Goal: Task Accomplishment & Management: Complete application form

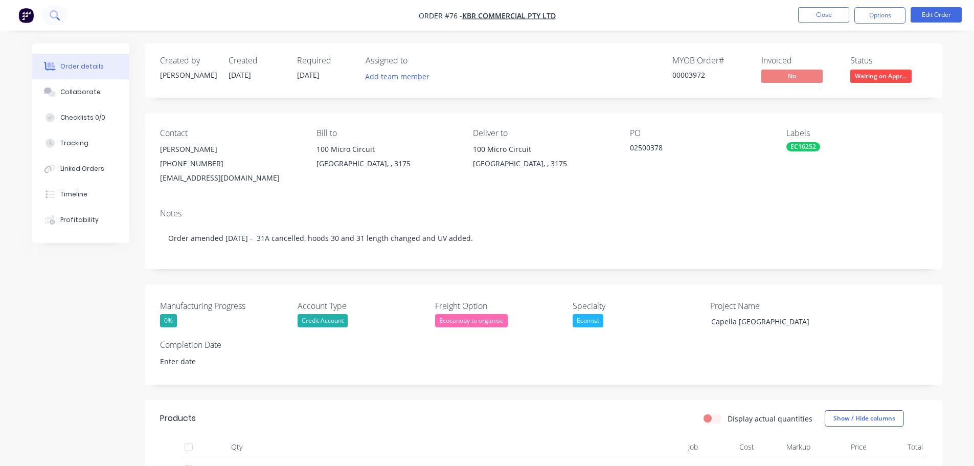
click at [58, 17] on icon at bounding box center [55, 15] width 10 height 10
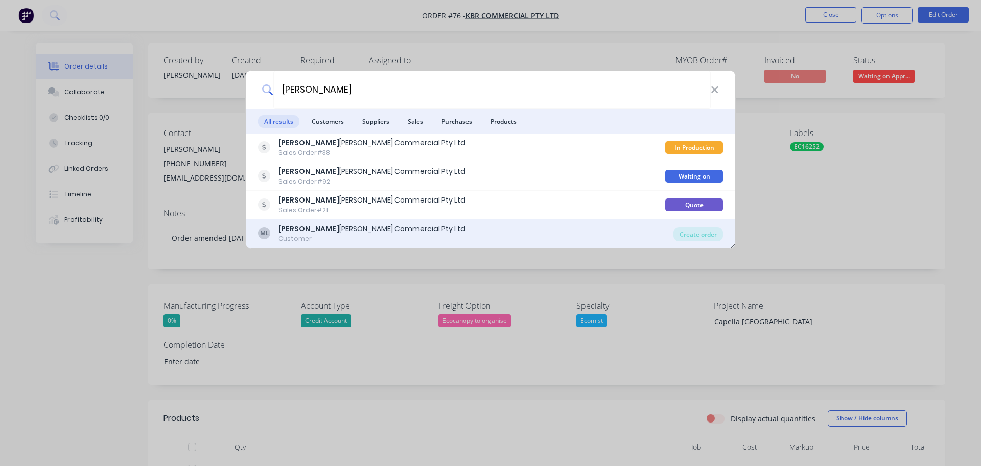
type input "[PERSON_NAME]"
click at [377, 239] on div "Customer" at bounding box center [372, 238] width 187 height 9
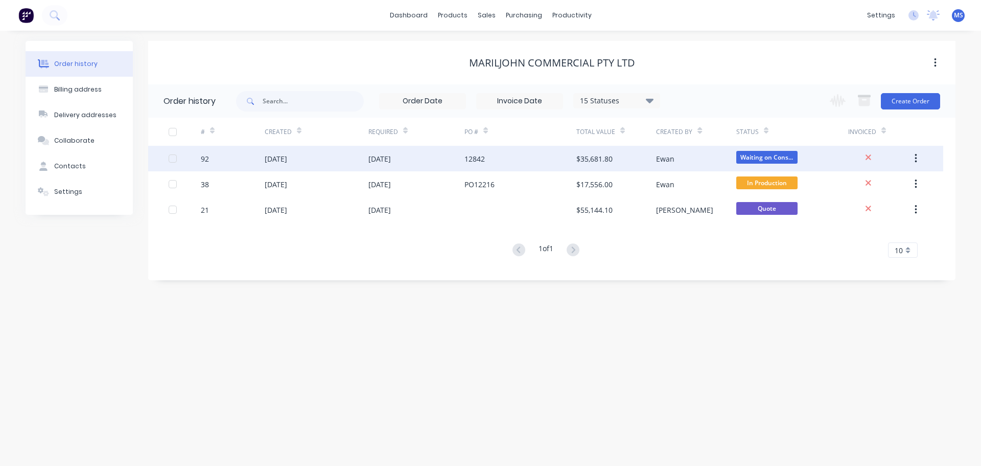
click at [313, 161] on div "[DATE]" at bounding box center [317, 159] width 104 height 26
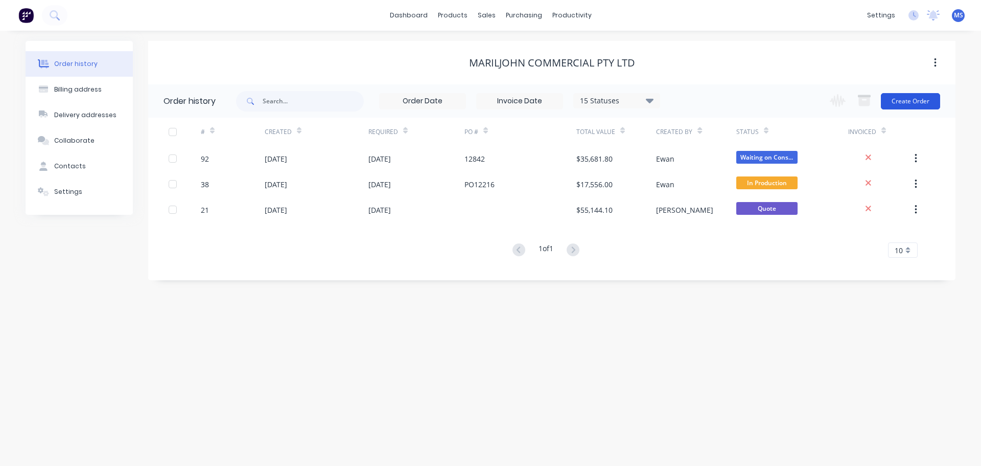
click at [893, 107] on button "Create Order" at bounding box center [910, 101] width 59 height 16
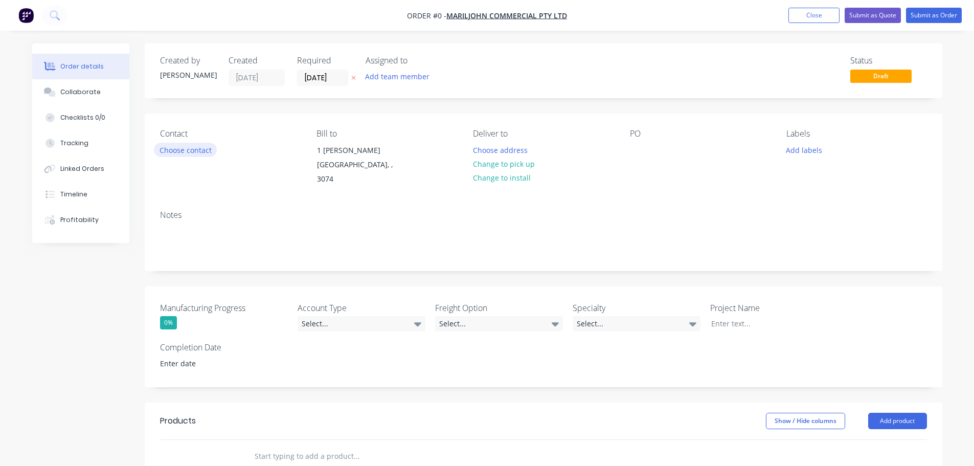
click at [198, 155] on button "Choose contact" at bounding box center [185, 150] width 63 height 14
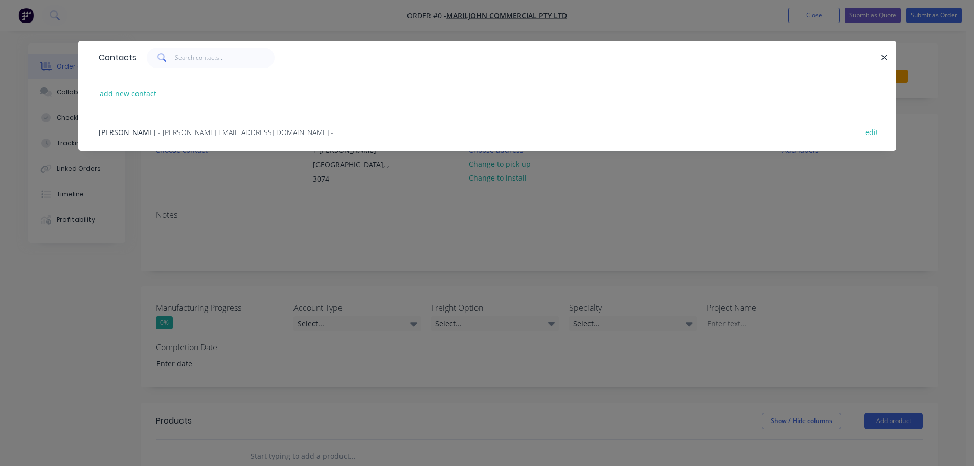
click at [118, 133] on span "[PERSON_NAME]" at bounding box center [127, 132] width 57 height 10
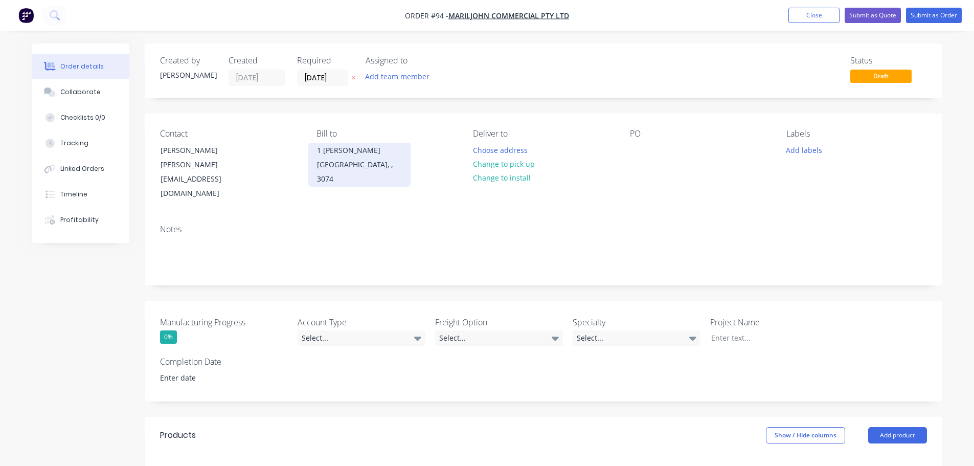
click at [336, 147] on div "1 [PERSON_NAME]" at bounding box center [359, 150] width 85 height 14
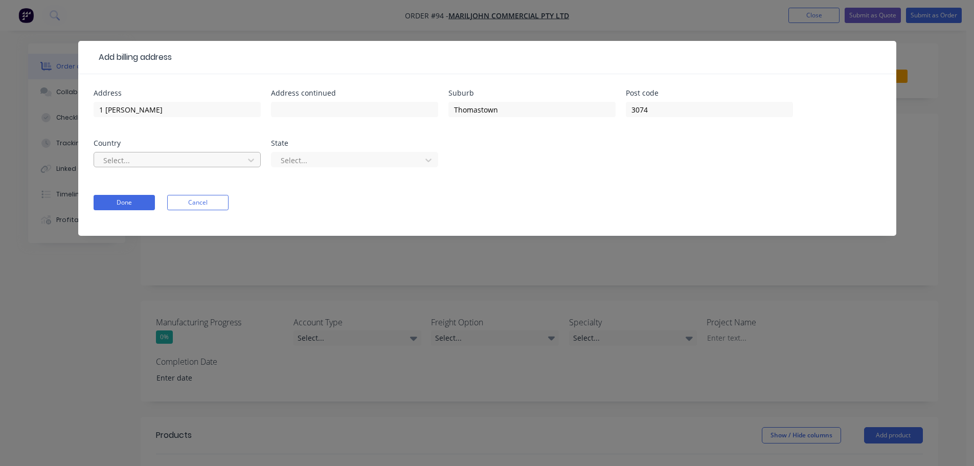
click at [225, 165] on div at bounding box center [170, 160] width 136 height 13
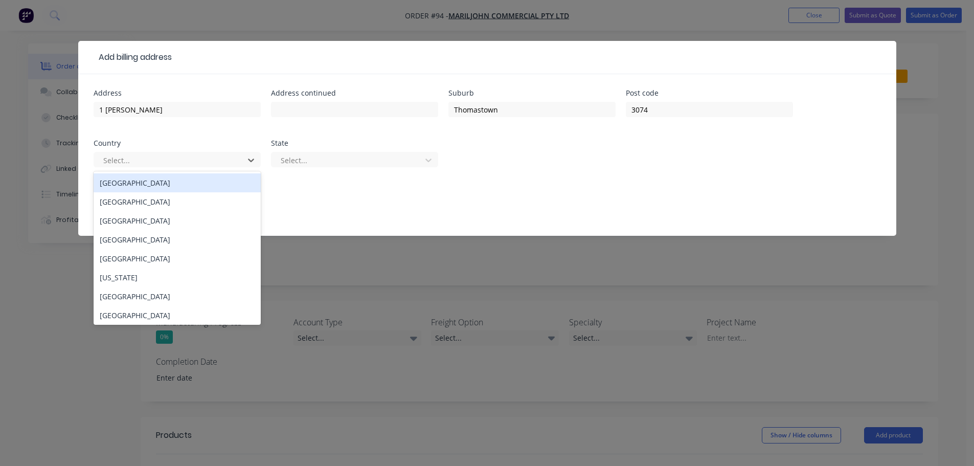
click at [198, 187] on div "[GEOGRAPHIC_DATA]" at bounding box center [177, 182] width 167 height 19
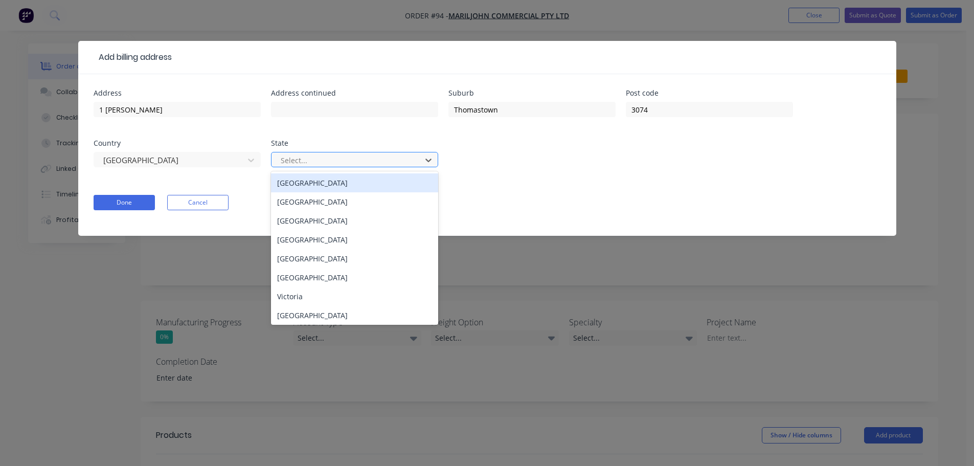
click at [294, 159] on div at bounding box center [348, 160] width 136 height 13
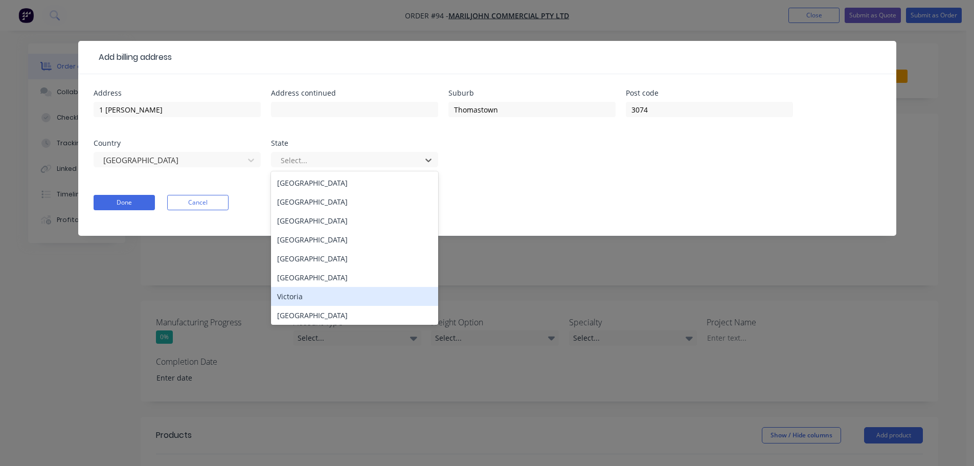
click at [332, 296] on div "Victoria" at bounding box center [354, 296] width 167 height 19
type input "1 [PERSON_NAME]"
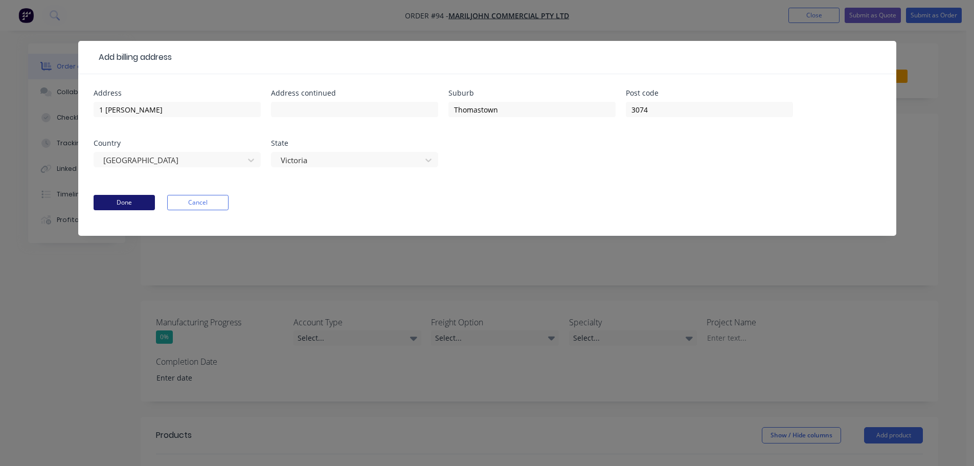
click at [121, 196] on button "Done" at bounding box center [124, 202] width 61 height 15
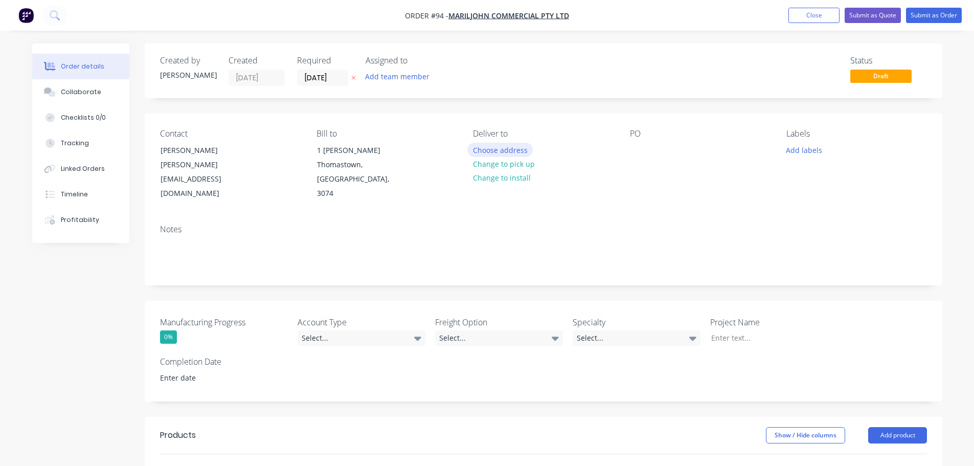
click at [510, 155] on button "Choose address" at bounding box center [499, 150] width 65 height 14
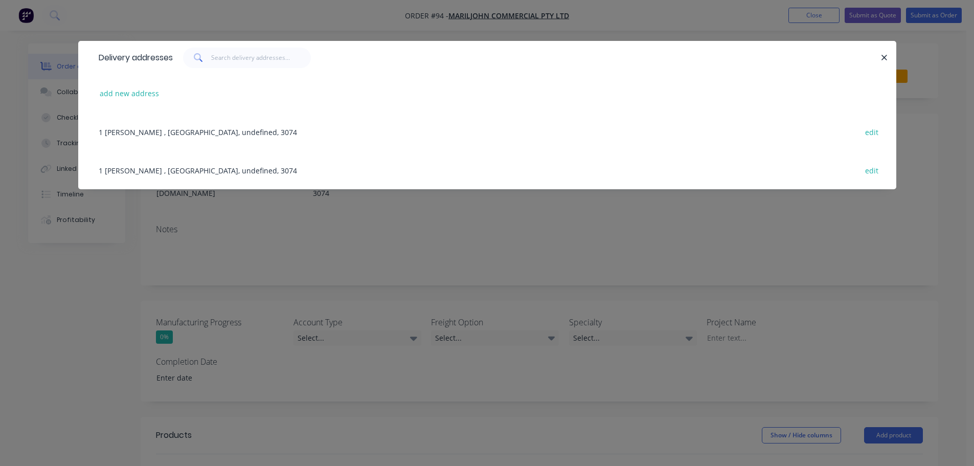
click at [248, 137] on div "1 [PERSON_NAME] , [GEOGRAPHIC_DATA], undefined, 3074 edit" at bounding box center [487, 131] width 787 height 38
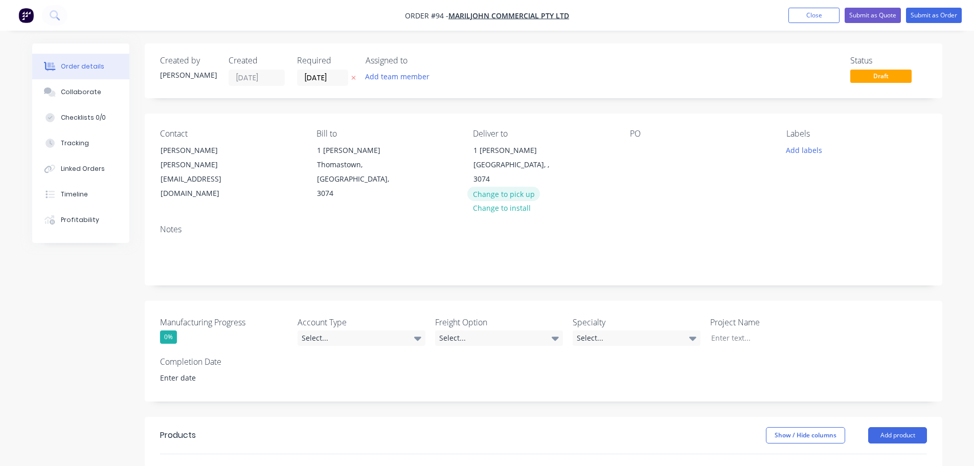
click at [528, 187] on button "Change to pick up" at bounding box center [503, 194] width 73 height 14
click at [507, 163] on button "Change to delivery" at bounding box center [504, 164] width 75 height 14
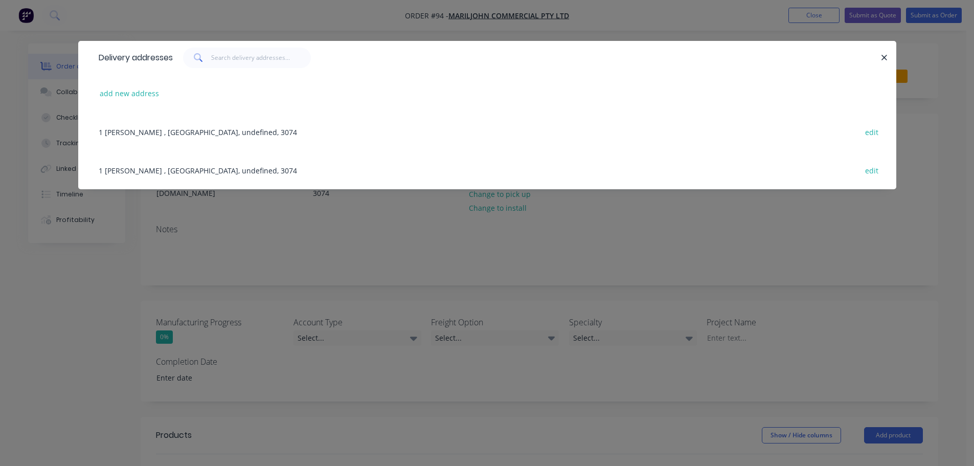
click at [227, 136] on div "1 [PERSON_NAME] , [GEOGRAPHIC_DATA], undefined, 3074 edit" at bounding box center [487, 131] width 787 height 38
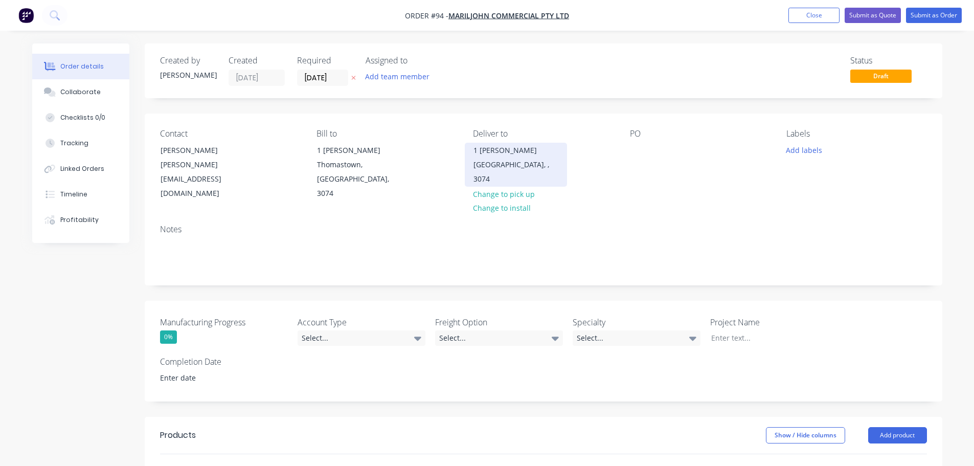
click at [514, 162] on div "[GEOGRAPHIC_DATA], , 3074" at bounding box center [515, 171] width 85 height 29
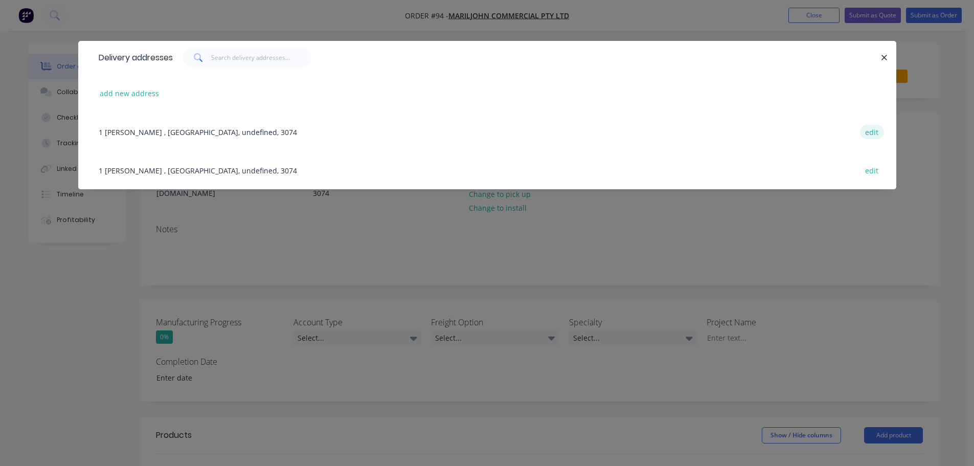
click at [876, 132] on button "edit" at bounding box center [872, 132] width 24 height 14
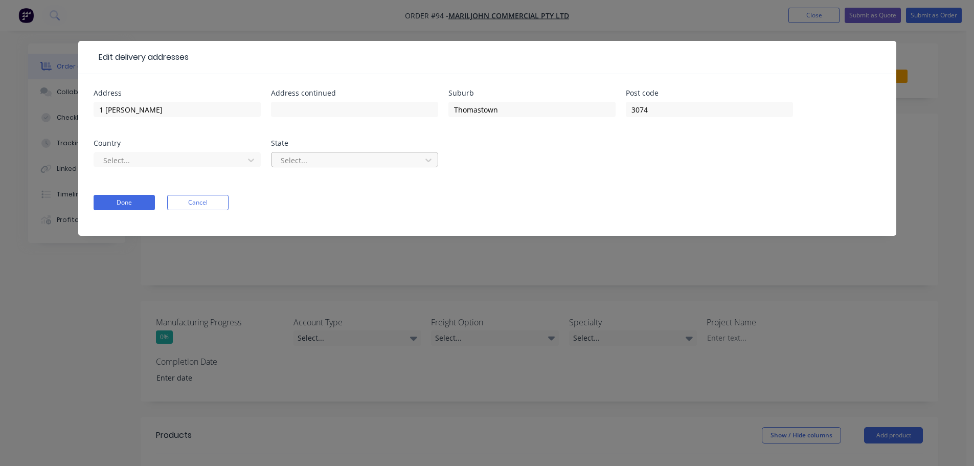
click at [351, 159] on div at bounding box center [348, 160] width 136 height 13
click at [232, 168] on div "Select..." at bounding box center [177, 164] width 167 height 30
click at [224, 161] on div at bounding box center [170, 160] width 136 height 13
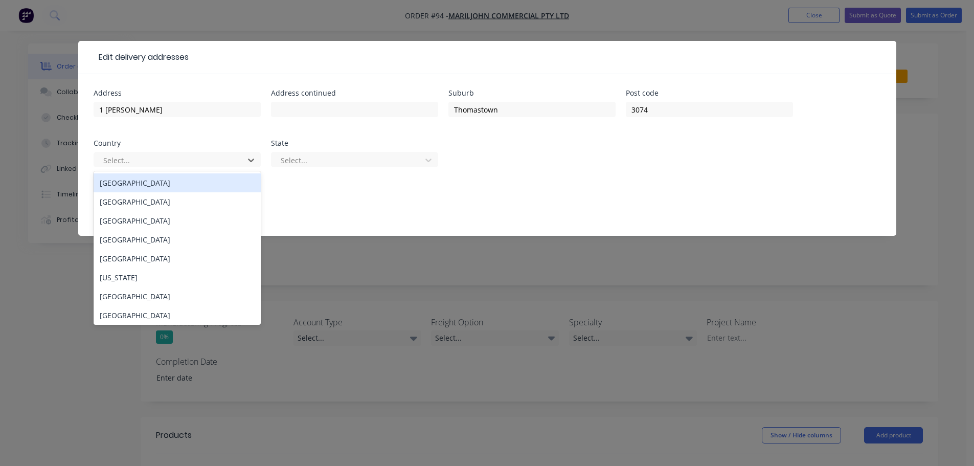
click at [149, 190] on div "[GEOGRAPHIC_DATA]" at bounding box center [177, 182] width 167 height 19
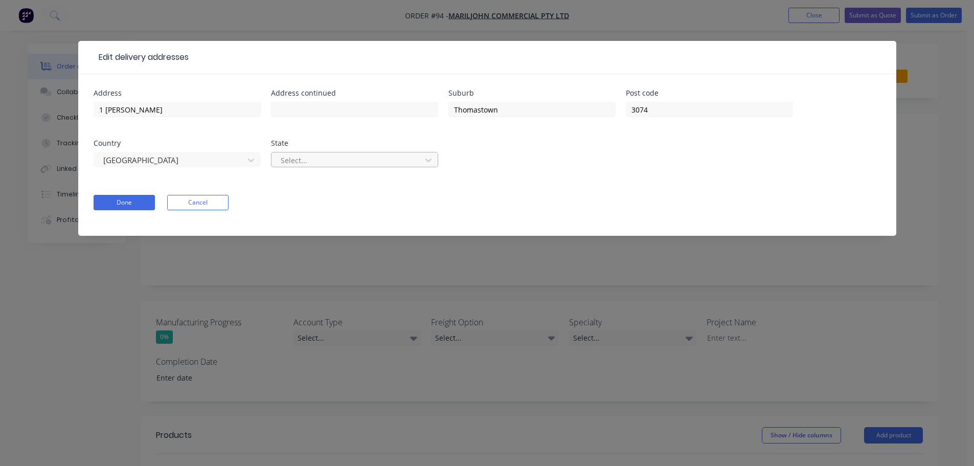
click at [321, 161] on div at bounding box center [348, 160] width 136 height 13
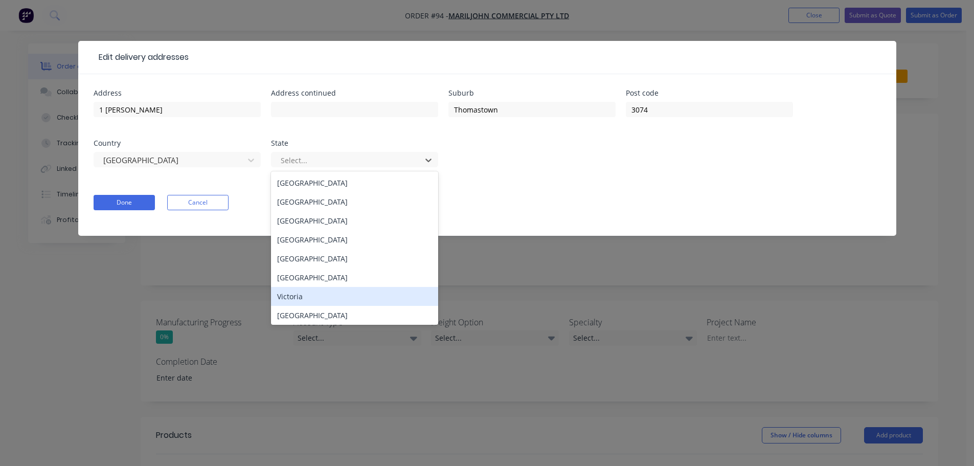
click at [319, 291] on div "Victoria" at bounding box center [354, 296] width 167 height 19
type input "1 [PERSON_NAME]"
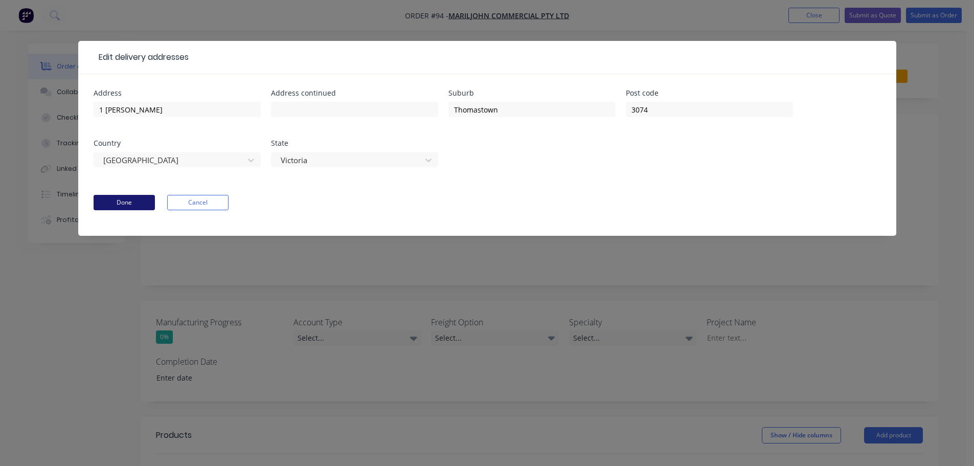
click at [139, 203] on button "Done" at bounding box center [124, 202] width 61 height 15
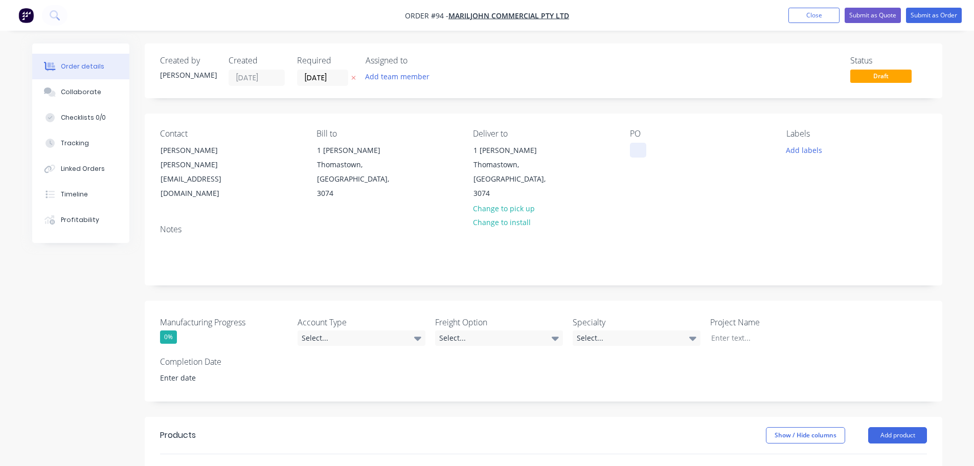
click at [641, 155] on div at bounding box center [638, 150] width 16 height 15
click at [639, 148] on div at bounding box center [638, 150] width 16 height 15
paste div
click at [718, 194] on div "Contact [PERSON_NAME] [PERSON_NAME][EMAIL_ADDRESS][DOMAIN_NAME] Bill to 1 [PERS…" at bounding box center [543, 164] width 797 height 103
click at [820, 152] on button "Add labels" at bounding box center [803, 150] width 47 height 14
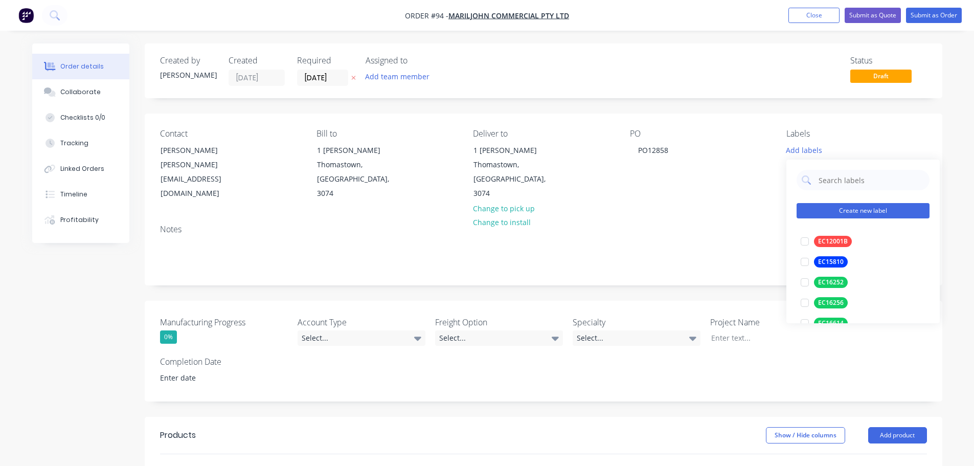
click at [852, 203] on button "Create new label" at bounding box center [862, 210] width 133 height 15
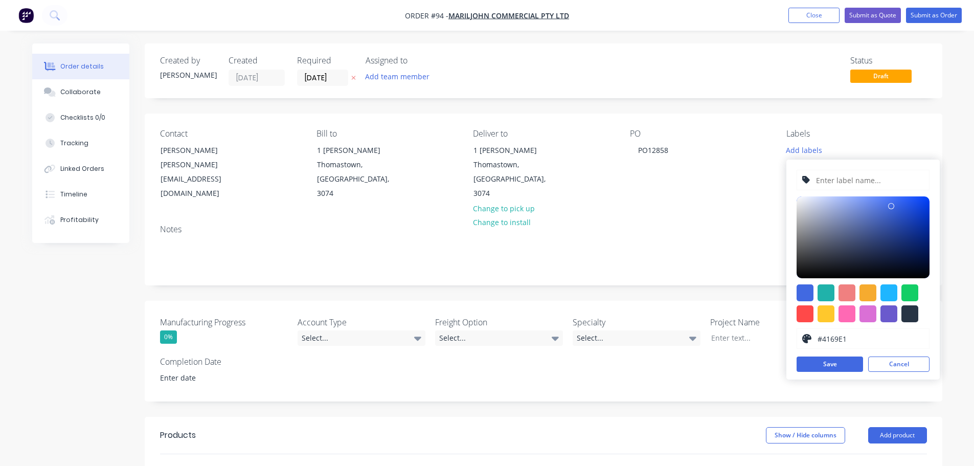
click at [852, 179] on input "text" at bounding box center [869, 179] width 109 height 19
type input "EC16725"
click at [911, 291] on div at bounding box center [909, 292] width 17 height 17
type input "#13CE66"
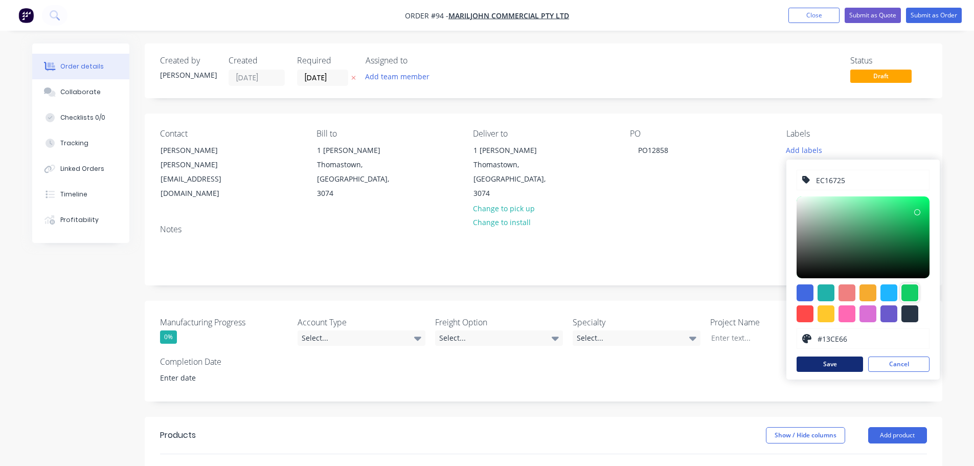
click at [848, 364] on button "Save" at bounding box center [829, 363] width 66 height 15
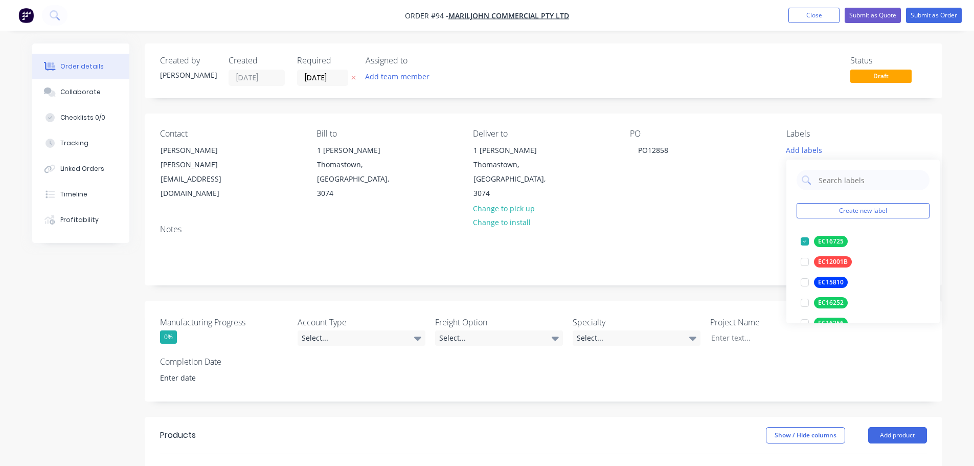
click at [746, 201] on div "Contact [PERSON_NAME] [PERSON_NAME][EMAIL_ADDRESS][DOMAIN_NAME] Bill to 1 [PERS…" at bounding box center [543, 164] width 797 height 103
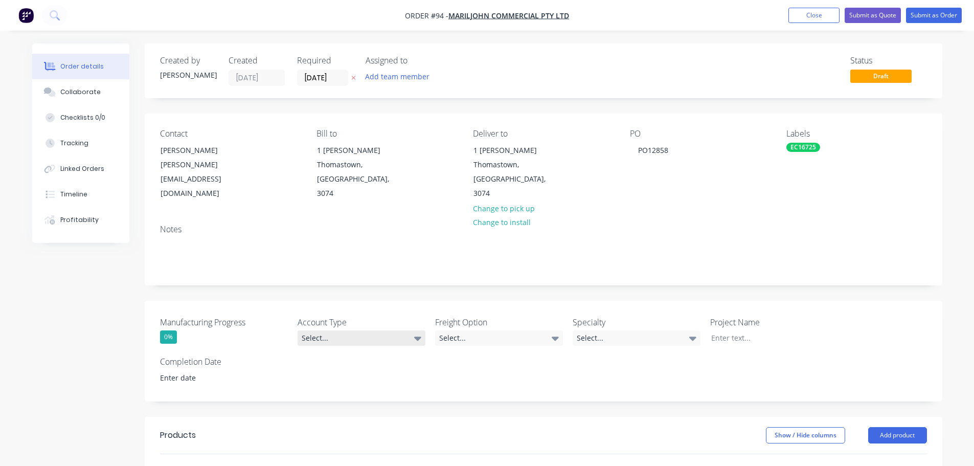
click at [324, 330] on div "Select..." at bounding box center [361, 337] width 128 height 15
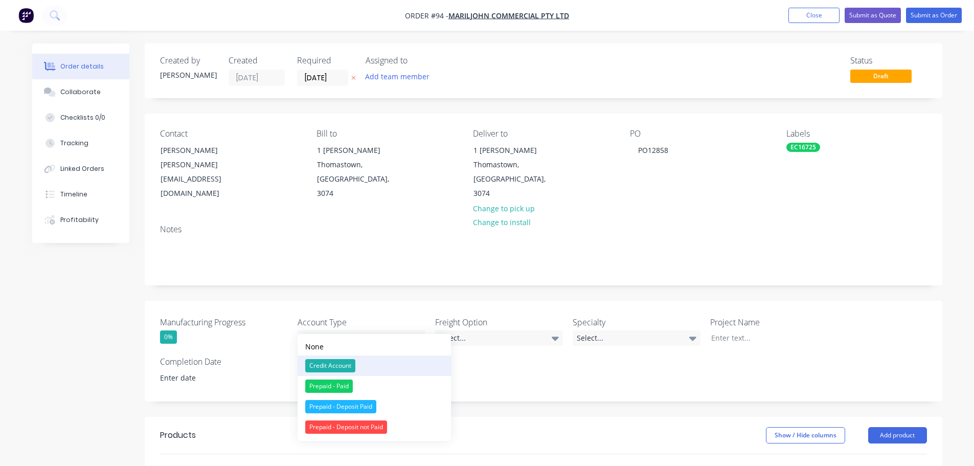
click at [380, 368] on button "Credit Account" at bounding box center [373, 365] width 153 height 20
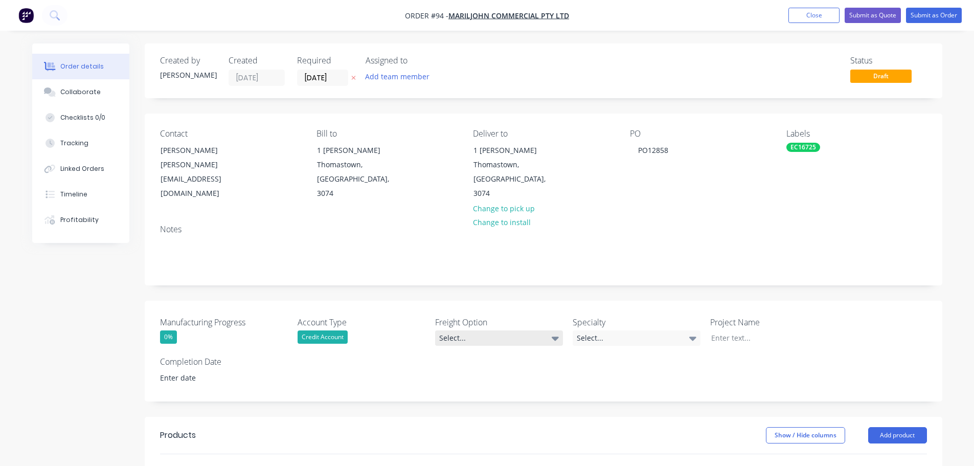
click at [476, 330] on div "Select..." at bounding box center [499, 337] width 128 height 15
click at [490, 368] on div "Ecocanopy to organise" at bounding box center [479, 365] width 73 height 13
click at [505, 330] on div "Ecocanopy to organise" at bounding box center [471, 336] width 73 height 13
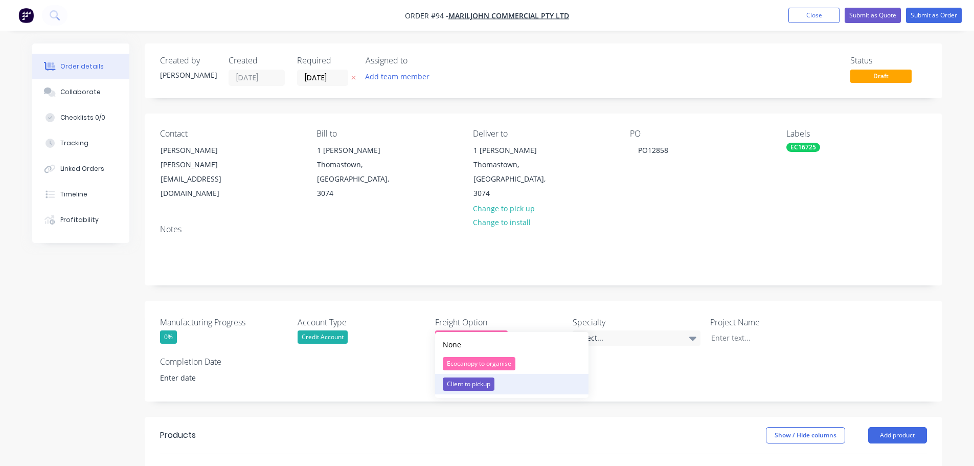
click at [483, 382] on div "Client to pickup" at bounding box center [469, 383] width 52 height 13
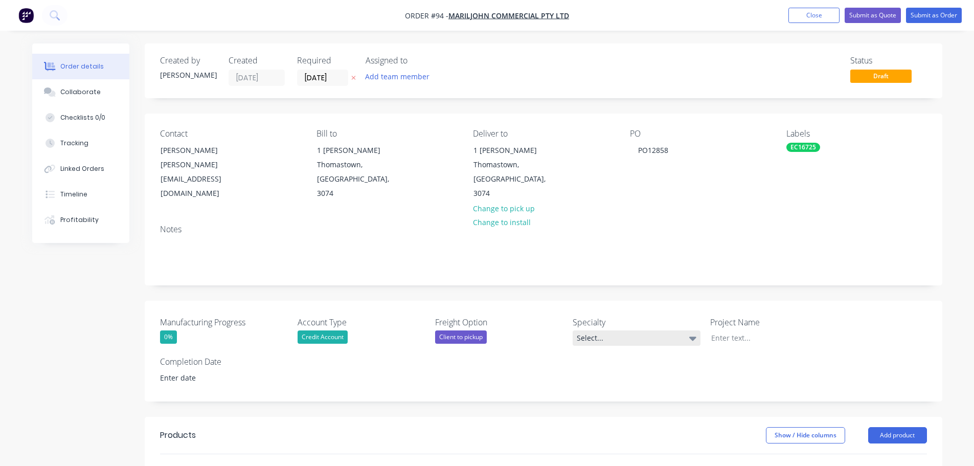
click at [608, 330] on div "Select..." at bounding box center [636, 337] width 128 height 15
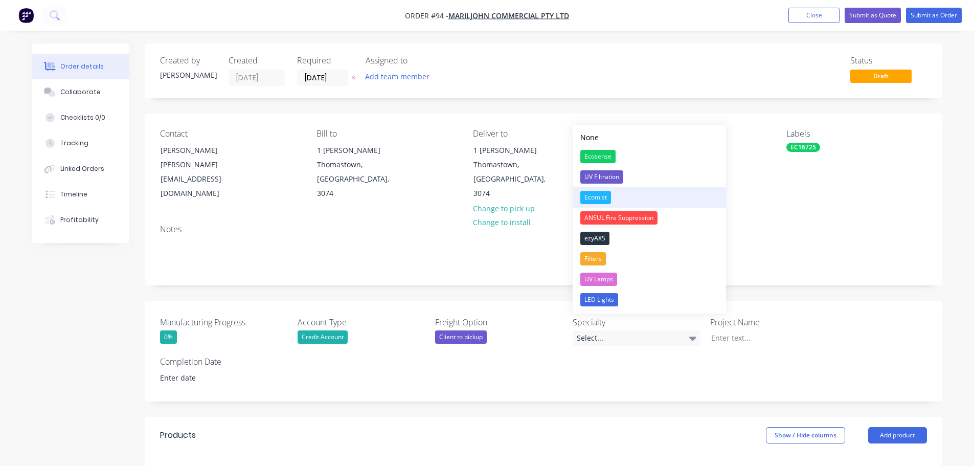
click at [620, 194] on button "Ecomist" at bounding box center [648, 197] width 153 height 20
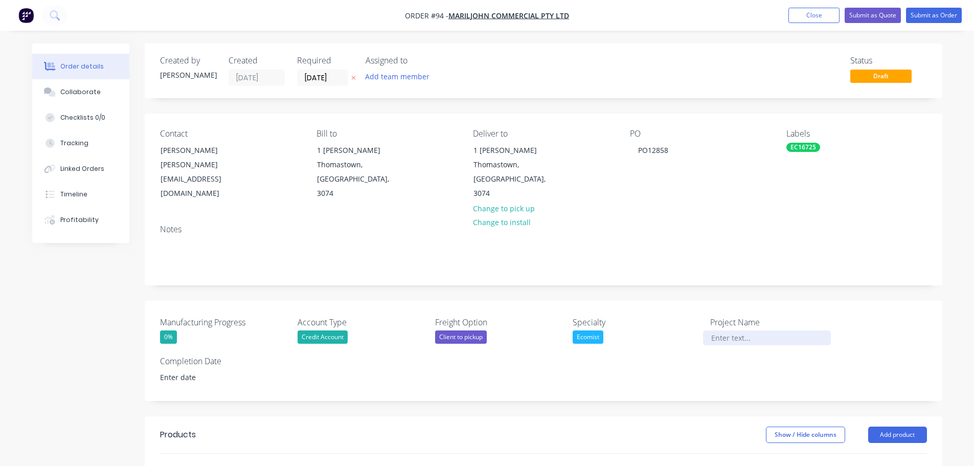
click at [747, 330] on div at bounding box center [767, 337] width 128 height 15
click at [719, 330] on div at bounding box center [767, 337] width 128 height 15
paste div
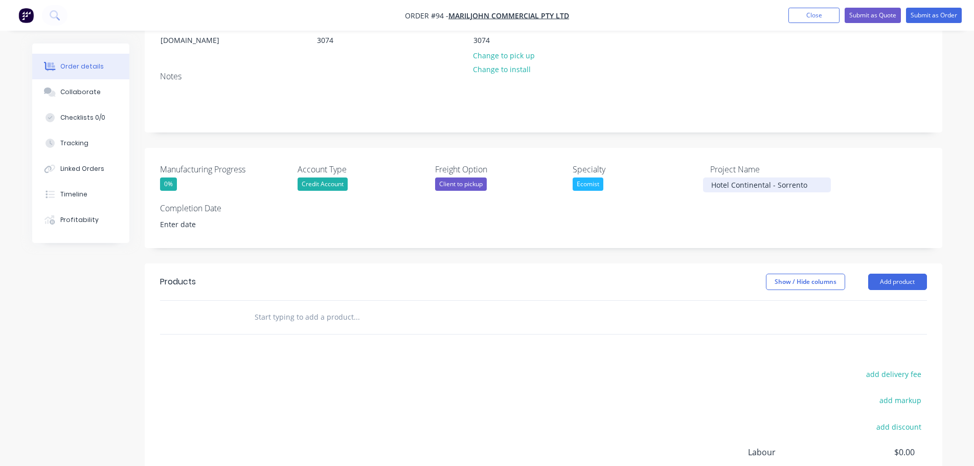
scroll to position [153, 0]
click at [685, 263] on header "Products Show / Hide columns Add product" at bounding box center [543, 281] width 797 height 37
click at [902, 273] on button "Add product" at bounding box center [897, 281] width 59 height 16
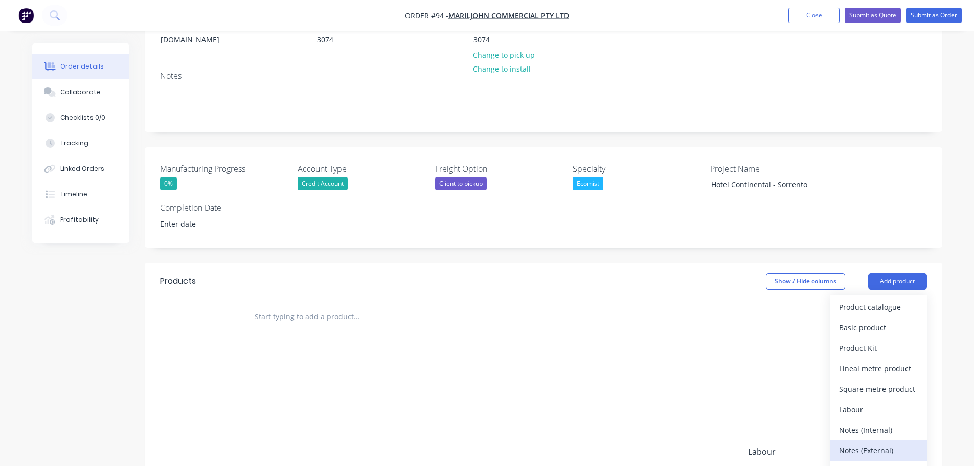
click at [880, 443] on div "Notes (External)" at bounding box center [878, 450] width 79 height 15
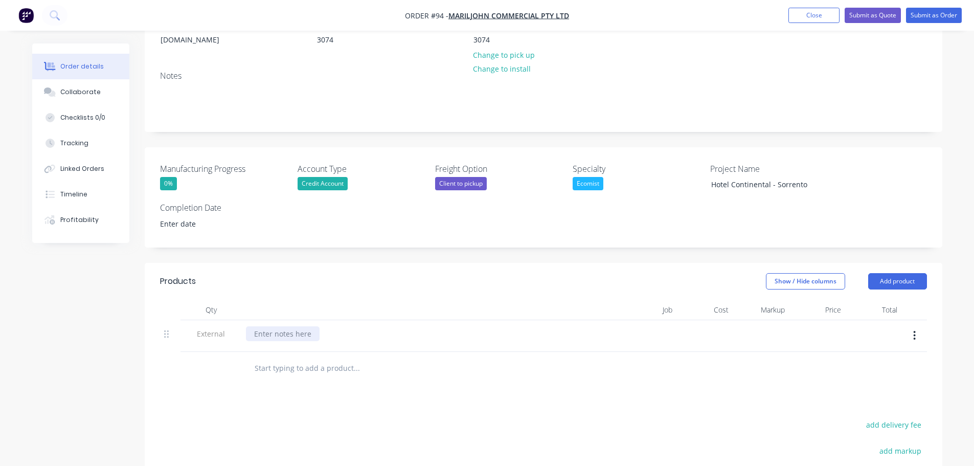
click at [268, 326] on div at bounding box center [283, 333] width 74 height 15
click at [887, 273] on button "Add product" at bounding box center [897, 281] width 59 height 16
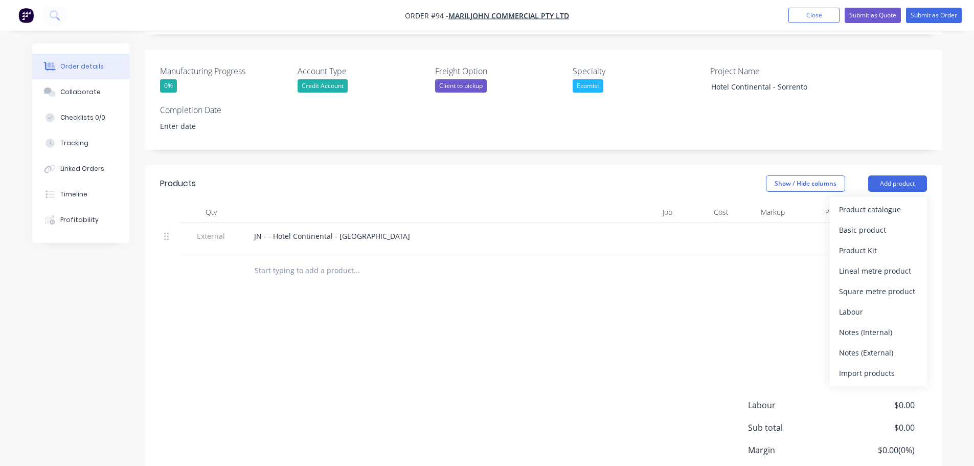
scroll to position [319, 0]
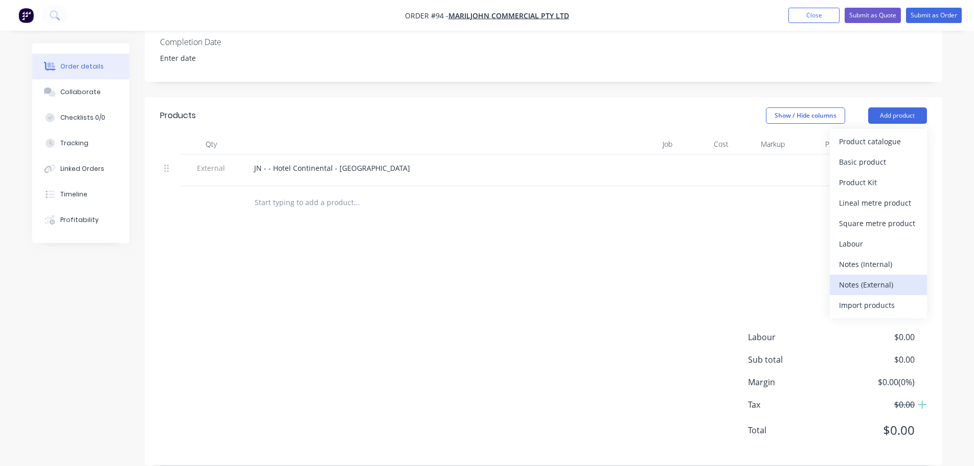
click at [871, 277] on div "Notes (External)" at bounding box center [878, 284] width 79 height 15
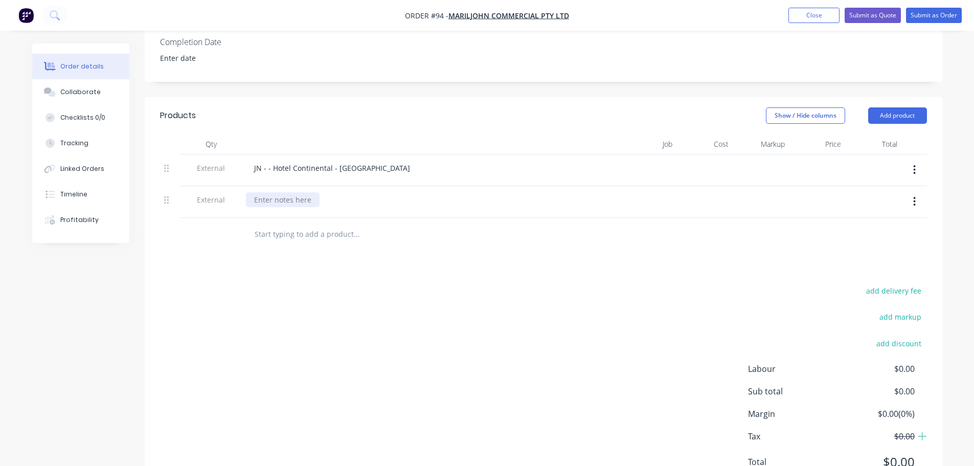
click at [262, 192] on div at bounding box center [283, 199] width 74 height 15
click at [460, 370] on div "add delivery fee add markup add discount Labour $0.00 Sub total $0.00 Margin $0…" at bounding box center [543, 382] width 767 height 197
click at [280, 209] on div at bounding box center [421, 210] width 350 height 2
click at [281, 192] on div at bounding box center [283, 199] width 74 height 15
paste div
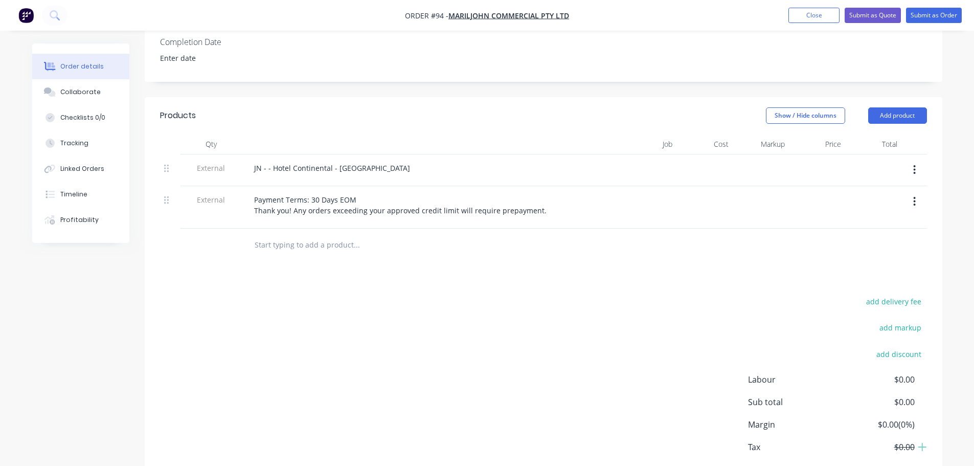
click at [544, 196] on div "Payment Terms: 30 Days EOM Thank you! Any orders exceeding your approved credit…" at bounding box center [421, 205] width 350 height 26
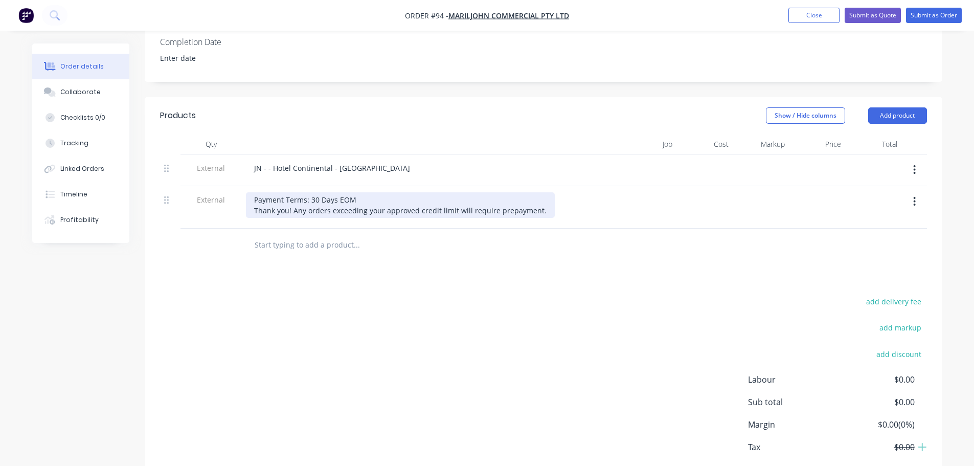
click at [541, 194] on div "Payment Terms: 30 Days EOM Thank you! Any orders exceeding your approved credit…" at bounding box center [400, 205] width 309 height 26
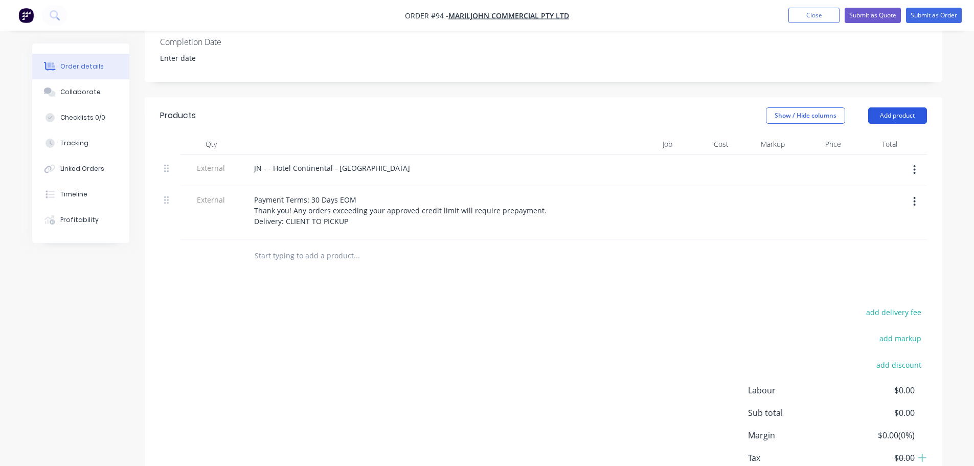
click at [926, 107] on button "Add product" at bounding box center [897, 115] width 59 height 16
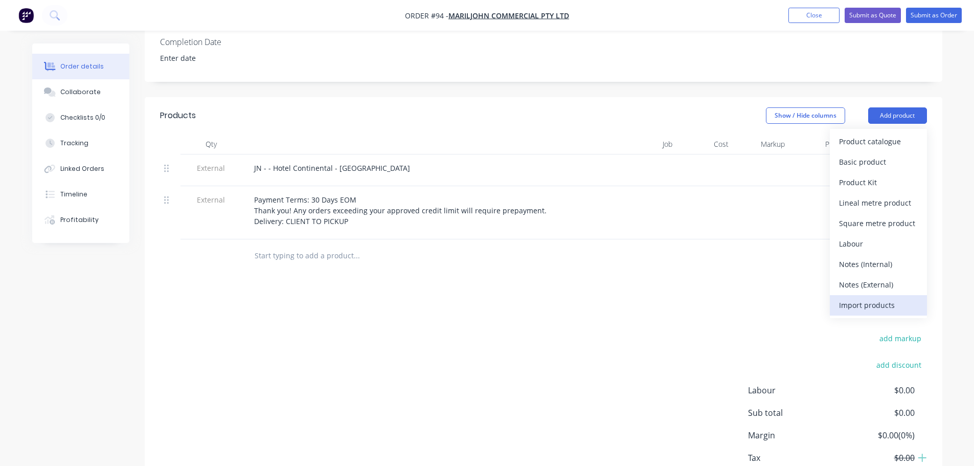
click at [885, 297] on div "Import products" at bounding box center [878, 304] width 79 height 15
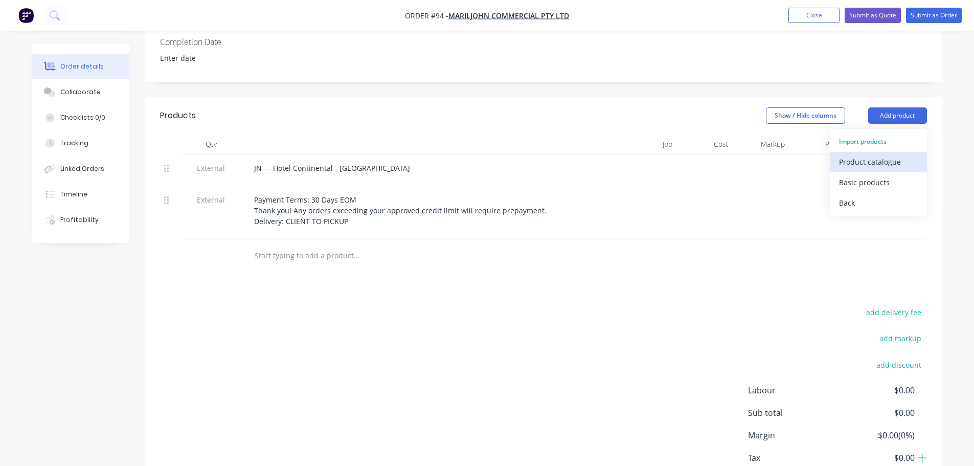
click at [848, 154] on div "Product catalogue" at bounding box center [878, 161] width 79 height 15
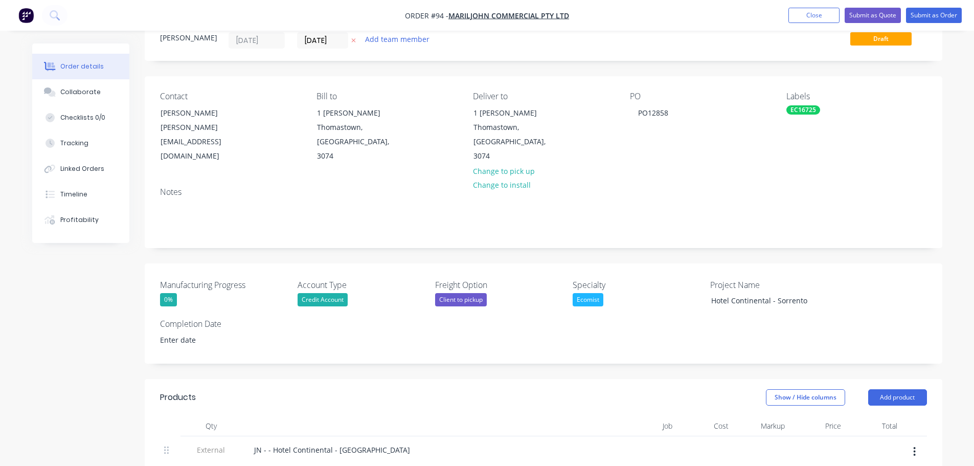
scroll to position [204, 0]
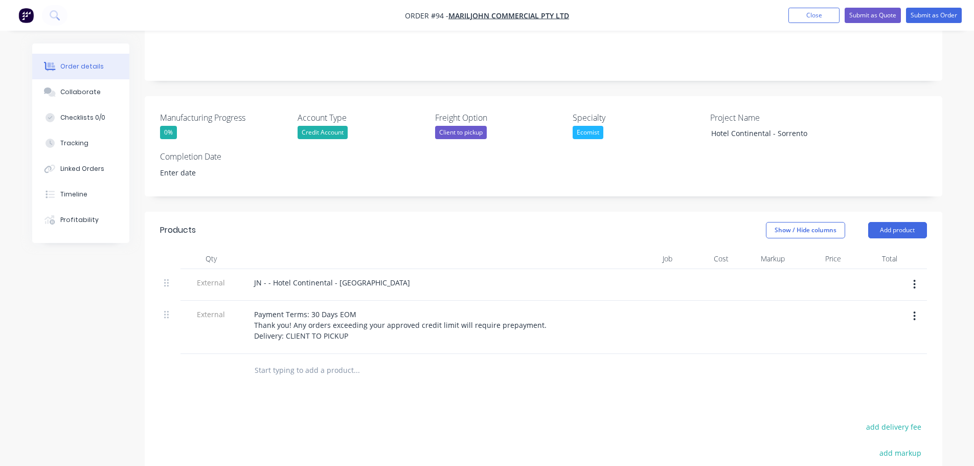
click at [864, 222] on div "Show / Hide columns" at bounding box center [817, 230] width 102 height 16
click at [874, 222] on button "Add product" at bounding box center [897, 230] width 59 height 16
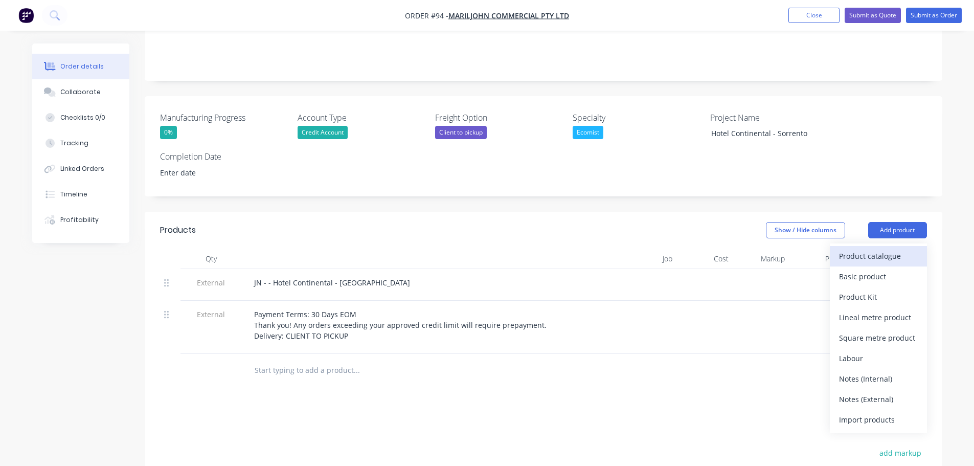
click at [870, 248] on div "Product catalogue" at bounding box center [878, 255] width 79 height 15
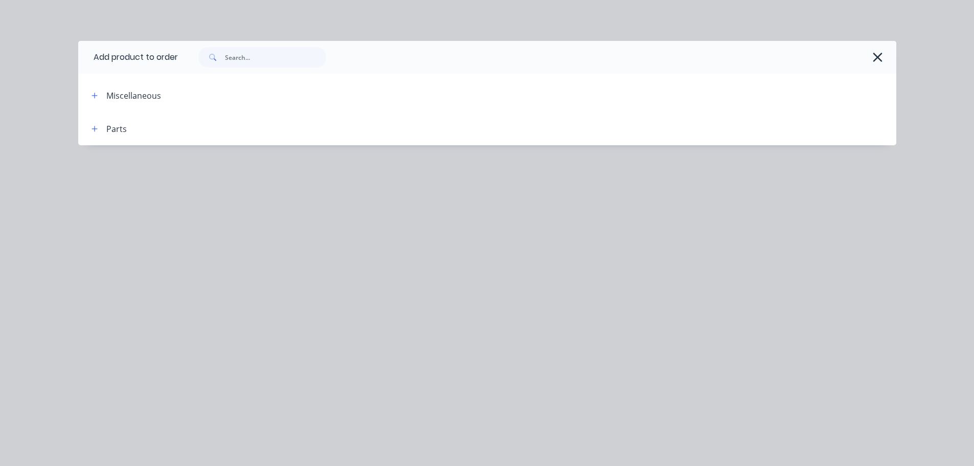
click at [101, 130] on div "Parts" at bounding box center [104, 128] width 43 height 13
click at [100, 130] on button "button" at bounding box center [94, 128] width 13 height 13
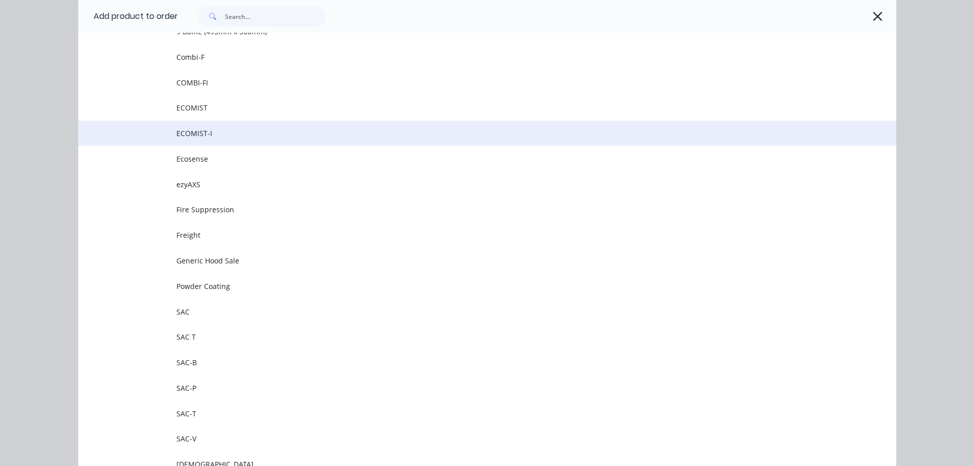
scroll to position [126, 0]
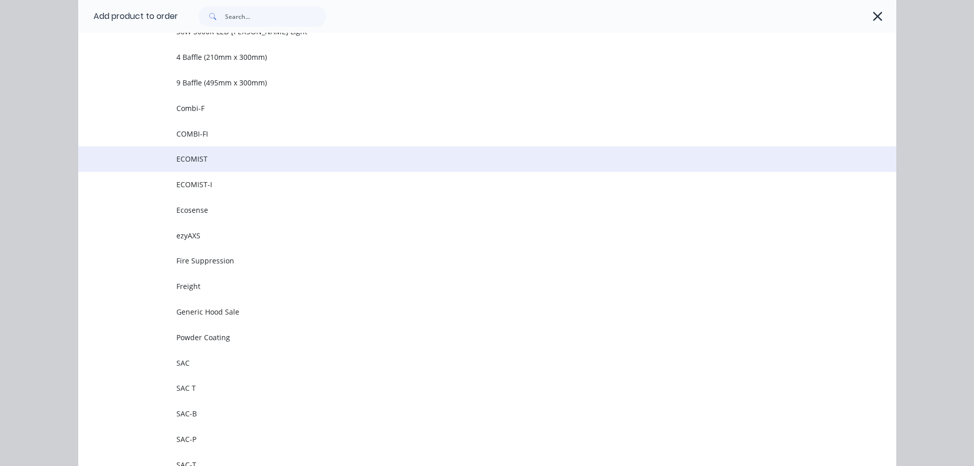
click at [240, 153] on span "ECOMIST" at bounding box center [463, 158] width 575 height 11
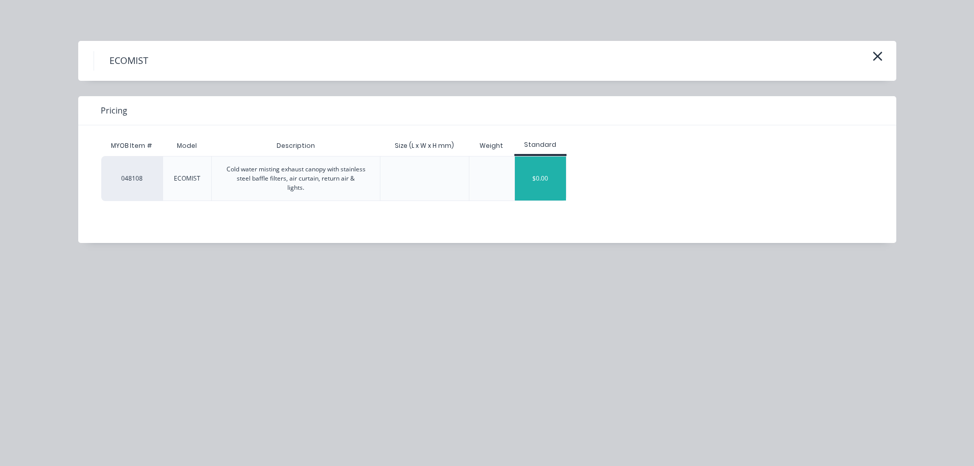
click at [535, 177] on div "$0.00" at bounding box center [540, 178] width 51 height 44
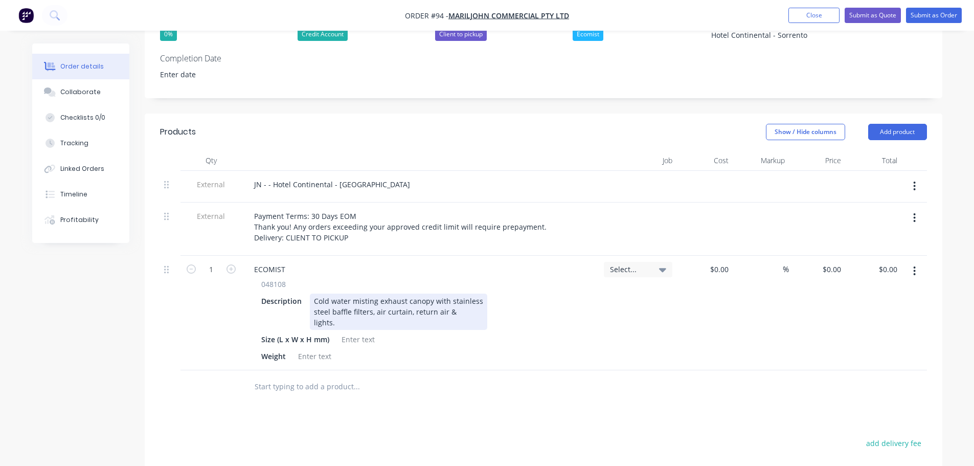
scroll to position [307, 0]
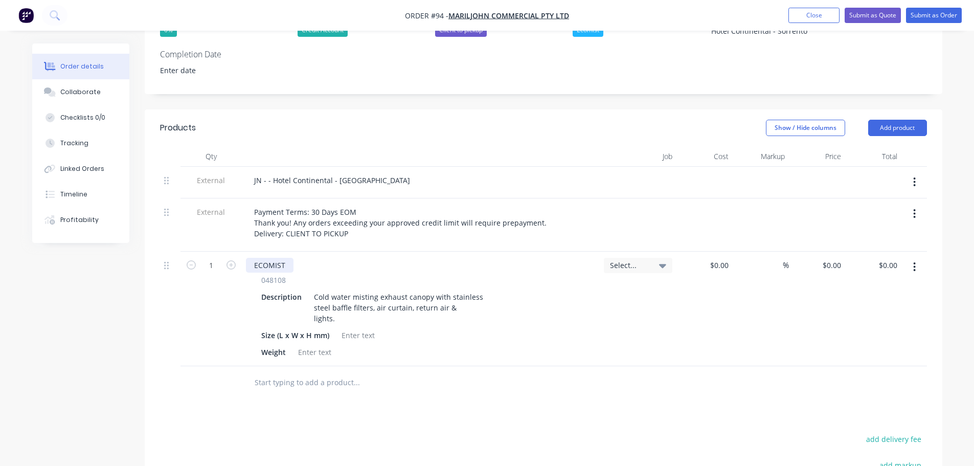
click at [285, 258] on div "ECOMIST" at bounding box center [270, 265] width 48 height 15
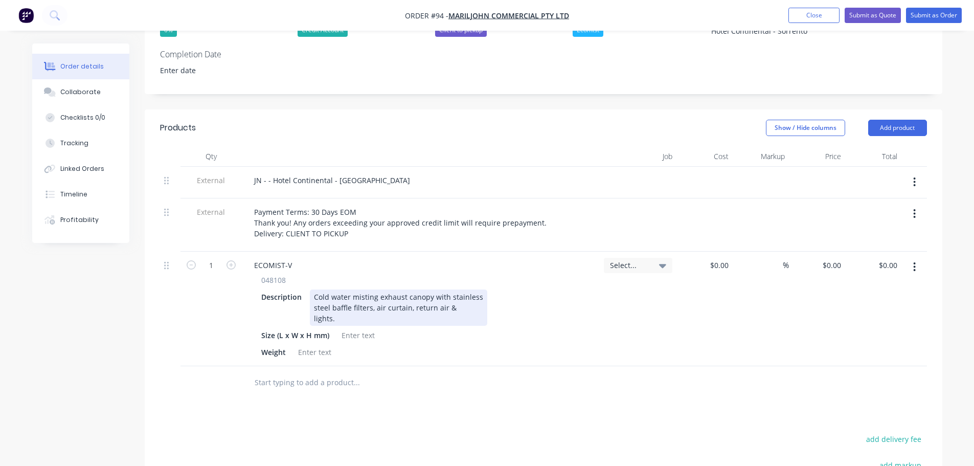
click at [376, 305] on div "Cold water misting exhaust canopy with stainless steel baffle filters, air curt…" at bounding box center [398, 307] width 177 height 36
click at [429, 309] on div "Cold water misting exhaust canopy with stainless steel baffle filters, air curt…" at bounding box center [398, 307] width 177 height 36
drag, startPoint x: 419, startPoint y: 309, endPoint x: 304, endPoint y: 280, distance: 119.0
click at [304, 289] on div "Description Cold water misting exhaust canopy with stainless steel baffle filte…" at bounding box center [418, 307] width 323 height 36
paste div
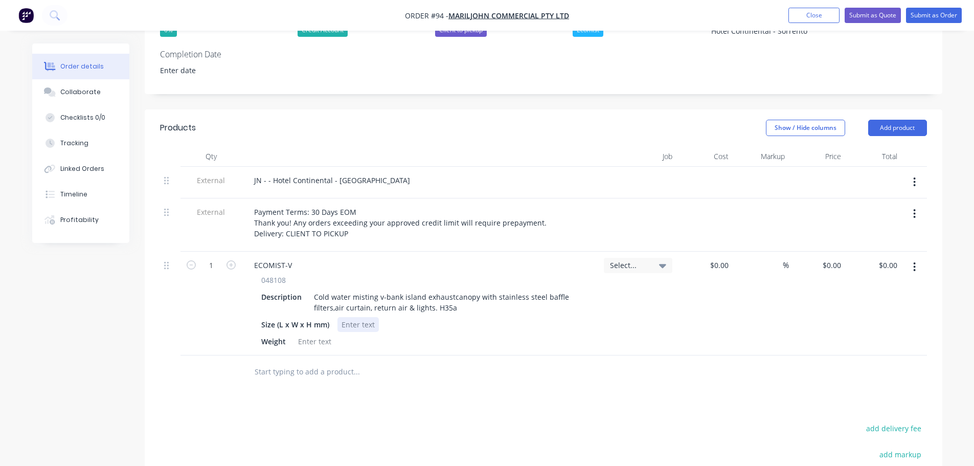
click at [353, 317] on div at bounding box center [357, 324] width 41 height 15
paste div
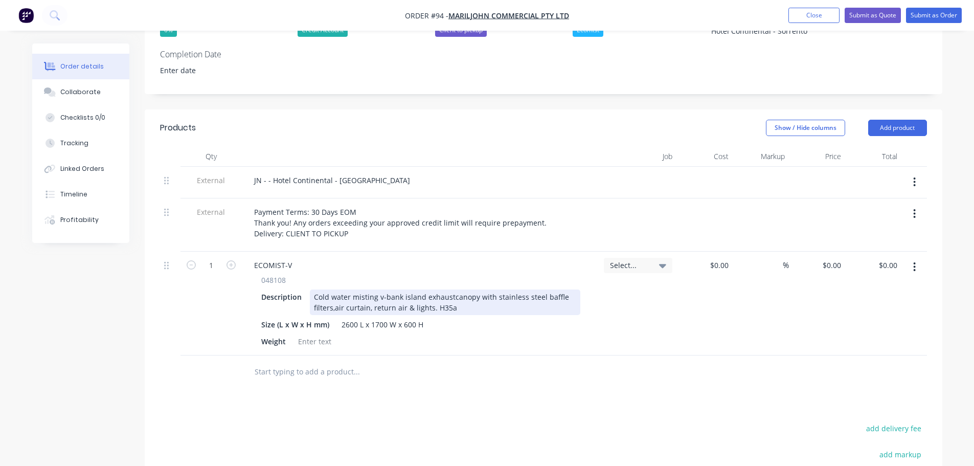
click at [330, 294] on div "Cold water misting v-bank island exhaustcanopy with stainless steel baffle filt…" at bounding box center [445, 302] width 270 height 26
click at [334, 295] on div "Cold water misting v-bank island exhaustcanopy with stainless steel baffle filt…" at bounding box center [445, 302] width 270 height 26
click at [450, 289] on div "Cold water misting v-bank island exhaustcanopy with stainless steel baffle filt…" at bounding box center [445, 302] width 270 height 26
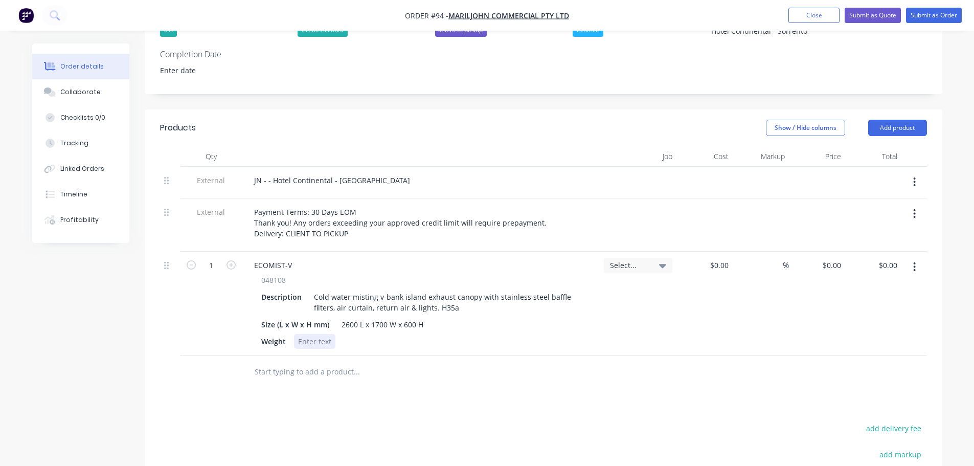
click at [455, 318] on div "048108 Description Cold water misting v-bank island exhaust canopy with stainle…" at bounding box center [421, 311] width 350 height 74
click at [321, 334] on div at bounding box center [314, 341] width 41 height 15
paste div
click at [385, 361] on input "text" at bounding box center [356, 371] width 204 height 20
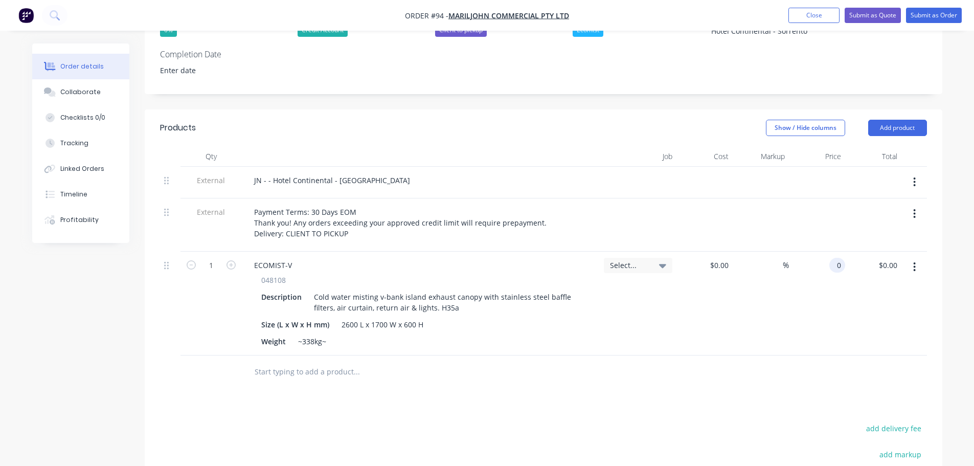
click at [833, 258] on div "0 0" at bounding box center [839, 265] width 12 height 15
type input "$33,046.00"
click at [864, 305] on div "$33,046.00 $0.00" at bounding box center [873, 303] width 56 height 104
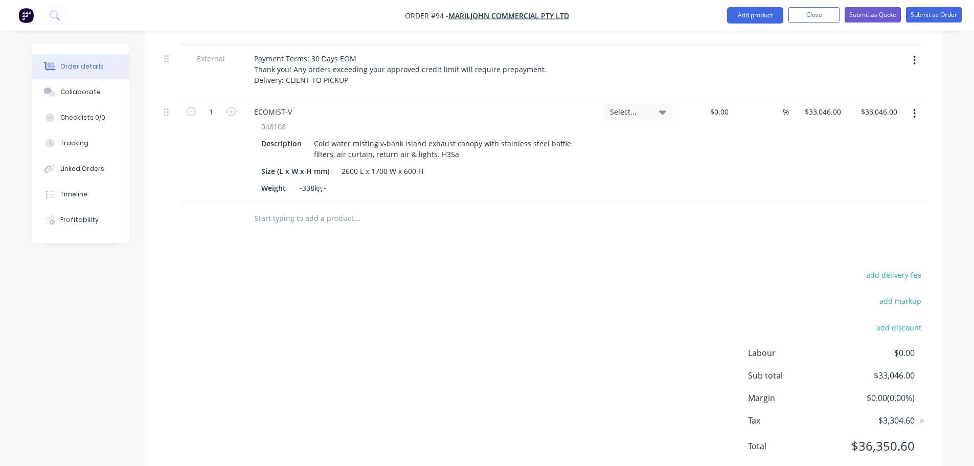
scroll to position [358, 0]
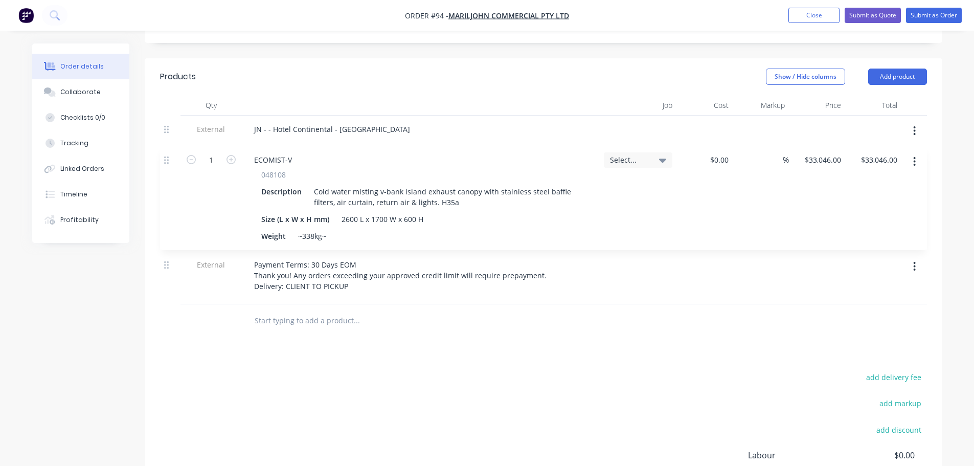
drag, startPoint x: 167, startPoint y: 202, endPoint x: 167, endPoint y: 156, distance: 45.5
click at [167, 156] on div "External JN - - Hotel Continental - Sorrento External Payment Terms: 30 Days EO…" at bounding box center [543, 210] width 767 height 189
